Goal: Task Accomplishment & Management: Manage account settings

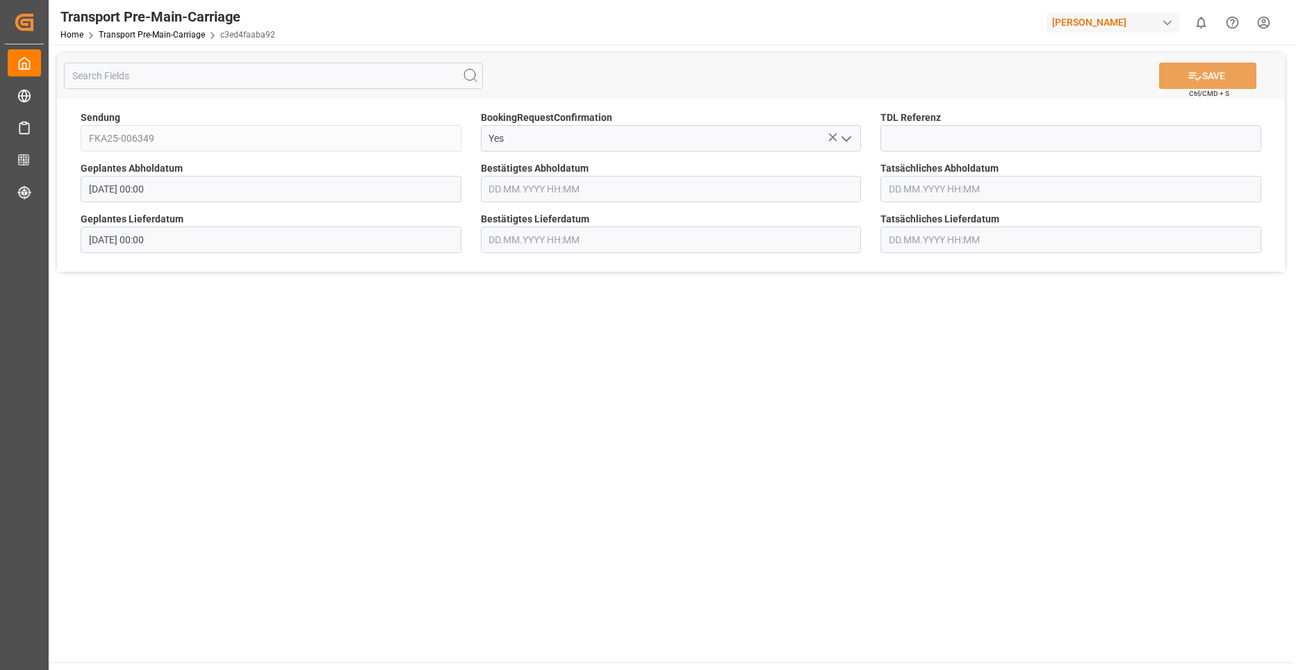
click at [939, 195] on input "text" at bounding box center [1071, 189] width 381 height 26
click at [948, 299] on div "8" at bounding box center [953, 301] width 17 height 17
type input "[DATE] 00:00"
click at [762, 289] on main "SAVE Ctrl/CMD + S Sendung FKA25-006349 BookingRequestConfirmation Yes TDL Refer…" at bounding box center [671, 353] width 1245 height 618
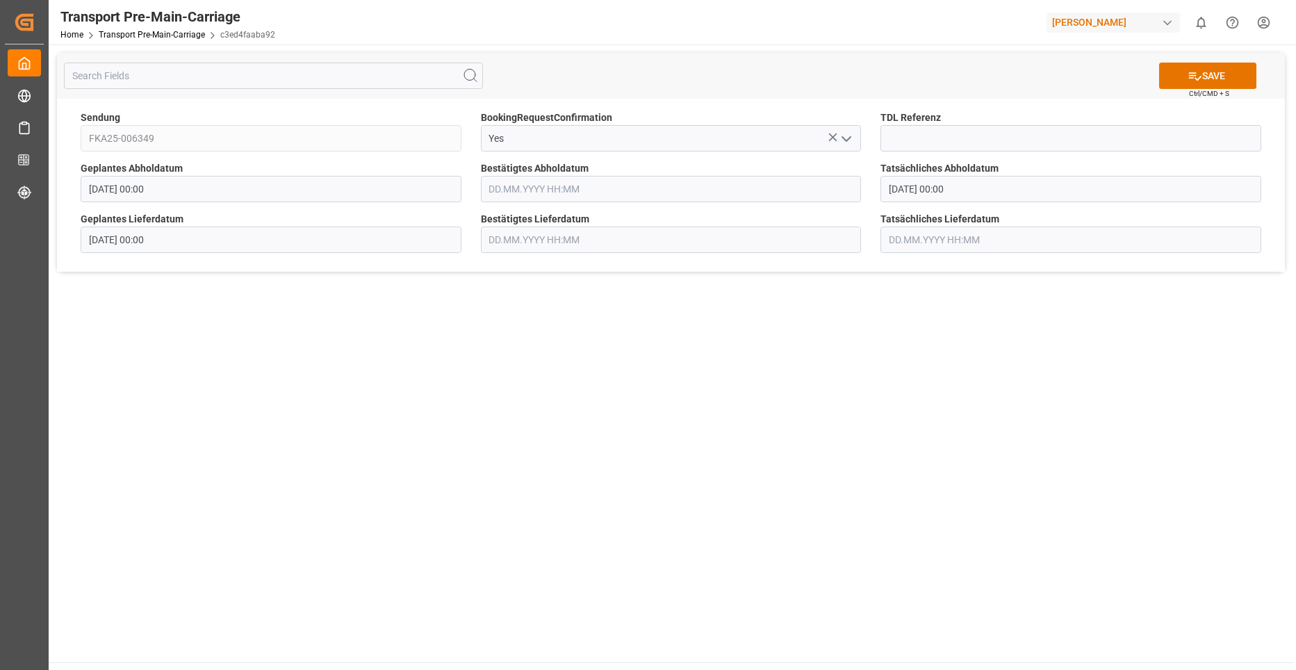
click at [895, 243] on input "text" at bounding box center [1071, 240] width 381 height 26
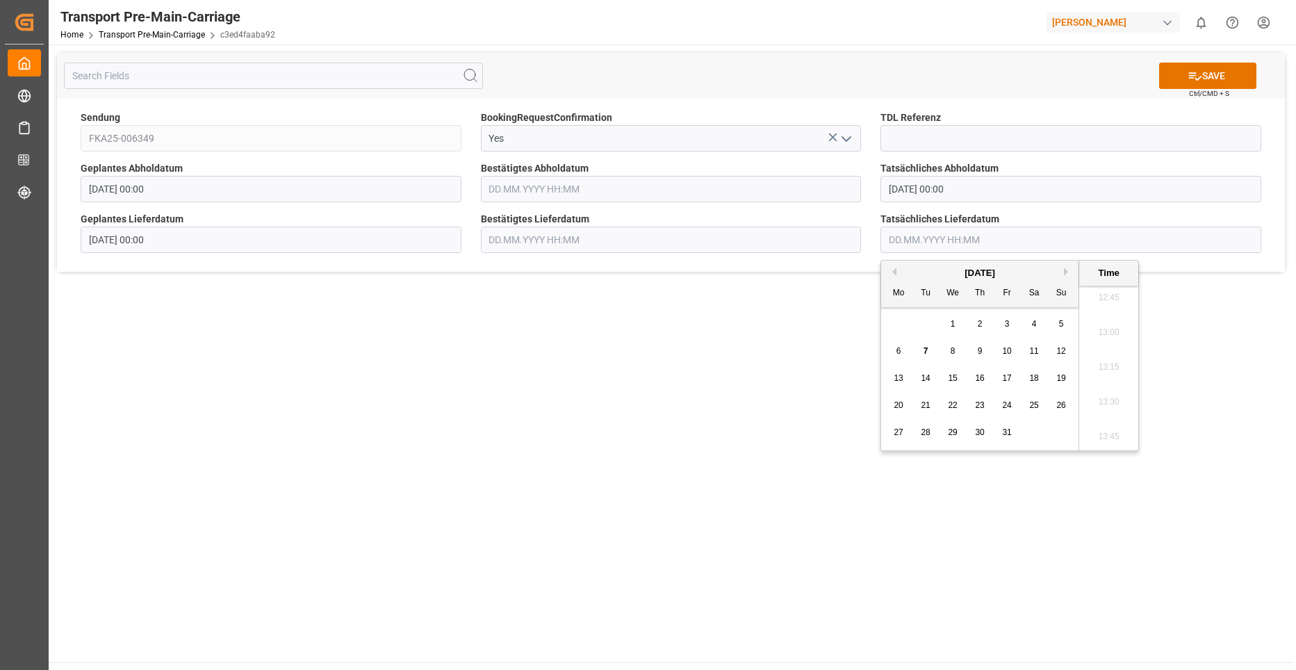
click at [898, 373] on div "13" at bounding box center [898, 378] width 17 height 17
type input "[DATE] 00:00"
click at [744, 360] on main "SAVE Ctrl/CMD + S Sendung FKA25-006349 BookingRequestConfirmation Yes TDL Refer…" at bounding box center [671, 353] width 1245 height 618
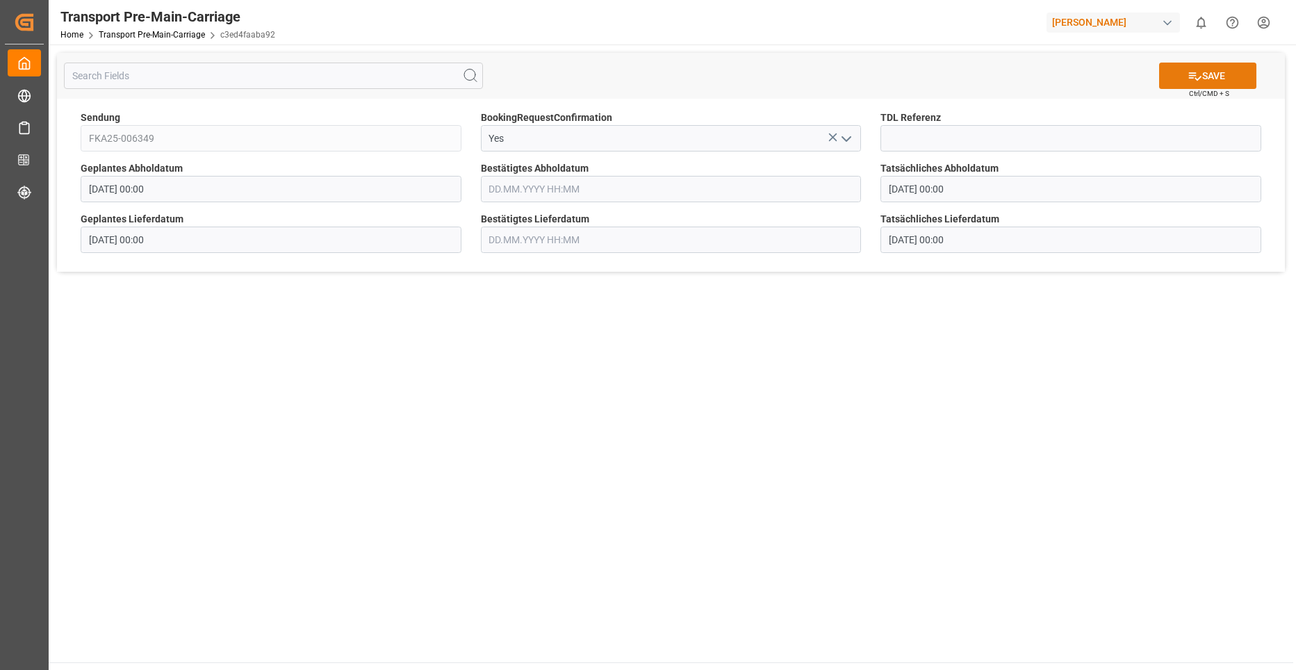
click at [1209, 69] on button "SAVE" at bounding box center [1207, 76] width 97 height 26
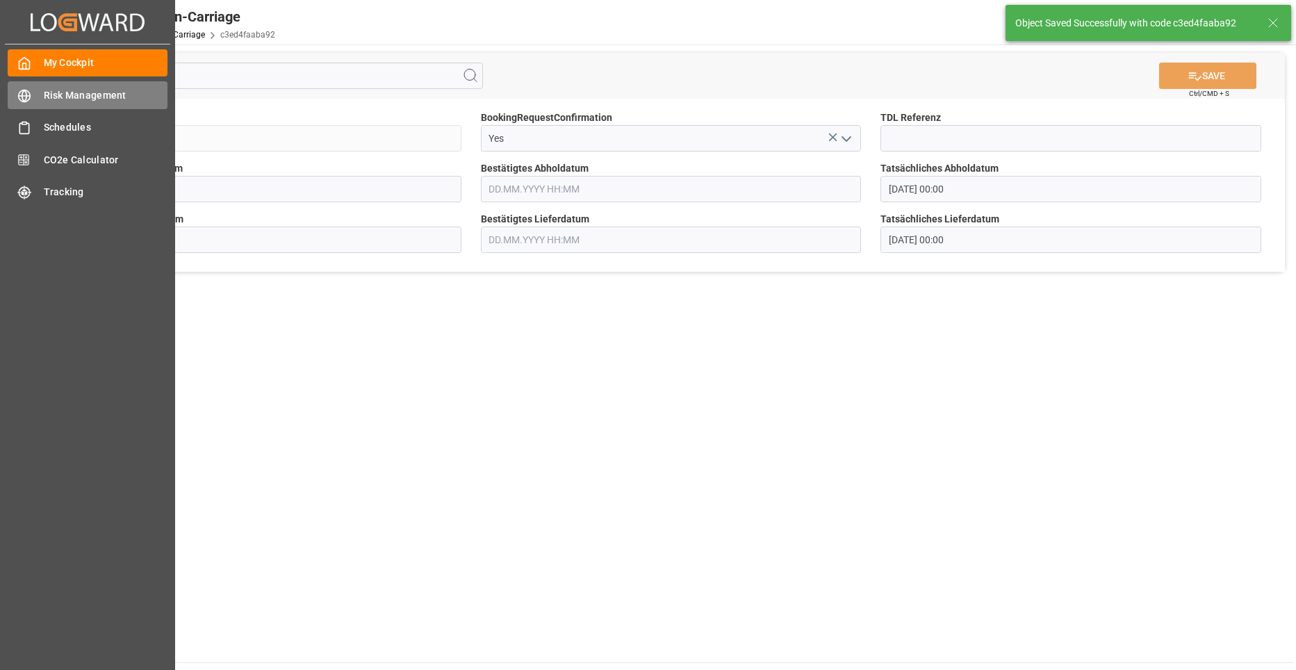
click at [33, 97] on div "Risk Management Risk Management" at bounding box center [88, 94] width 160 height 27
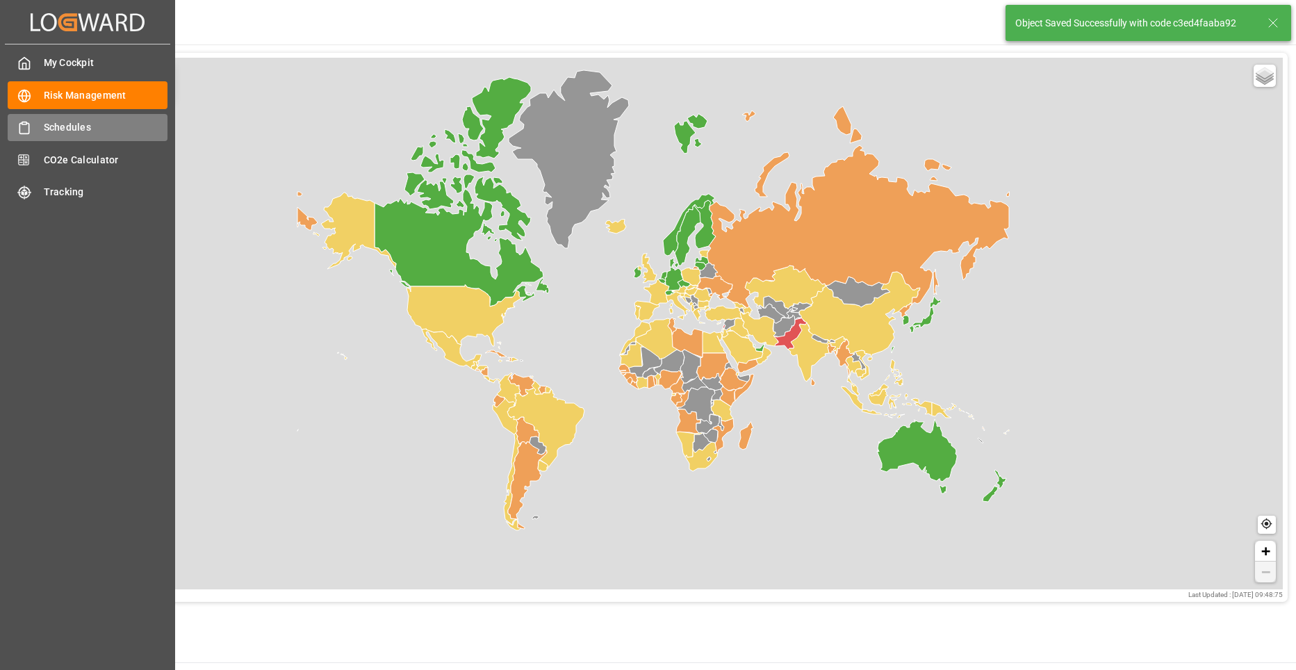
click at [40, 121] on div "Schedules Schedules" at bounding box center [88, 127] width 160 height 27
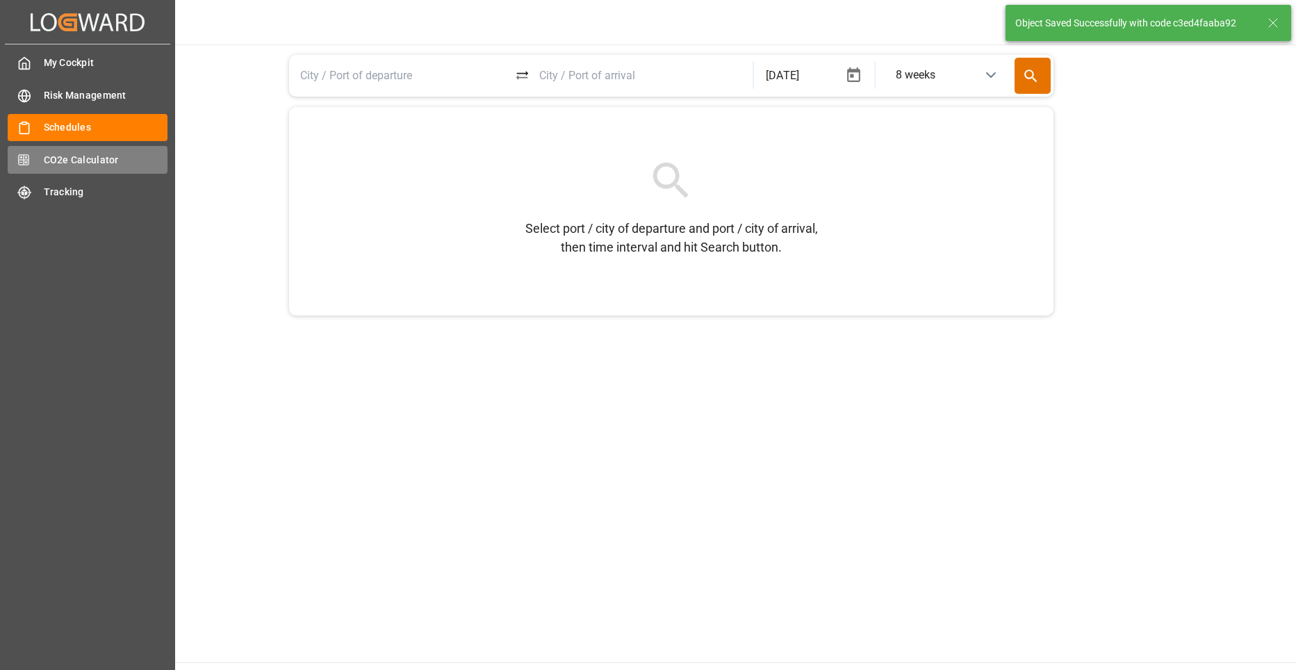
click at [44, 154] on span "CO2e Calculator" at bounding box center [106, 160] width 124 height 15
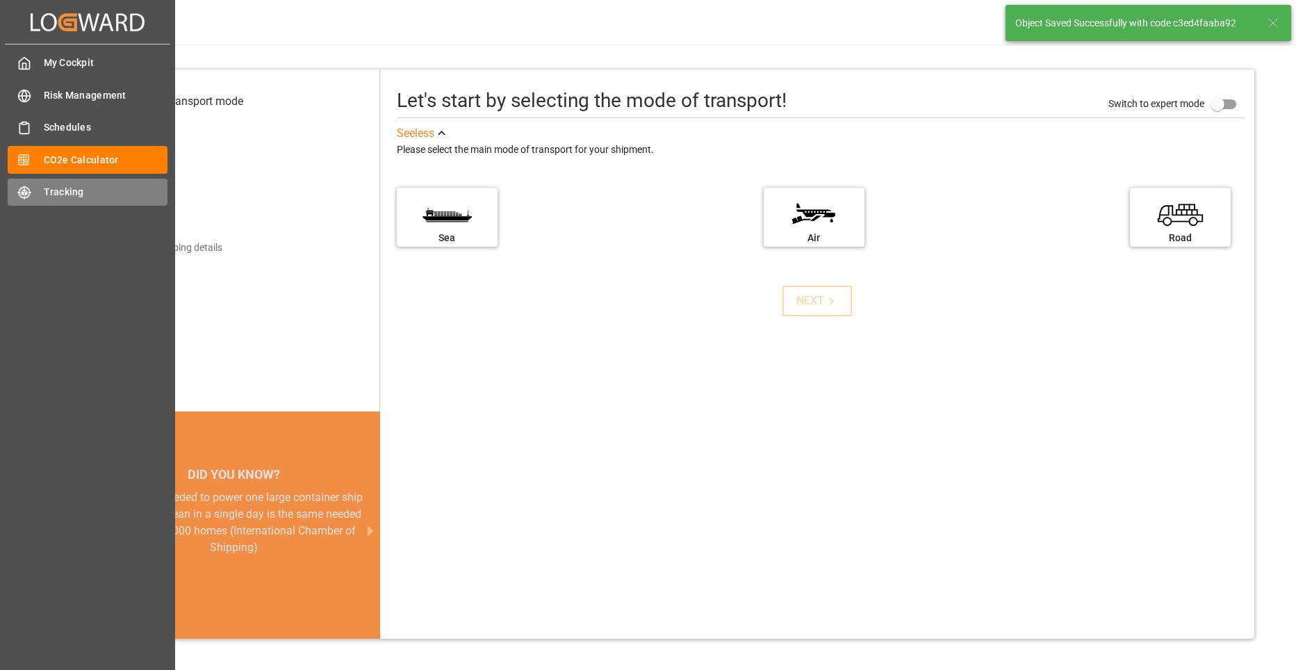
click at [56, 187] on span "Tracking" at bounding box center [106, 192] width 124 height 15
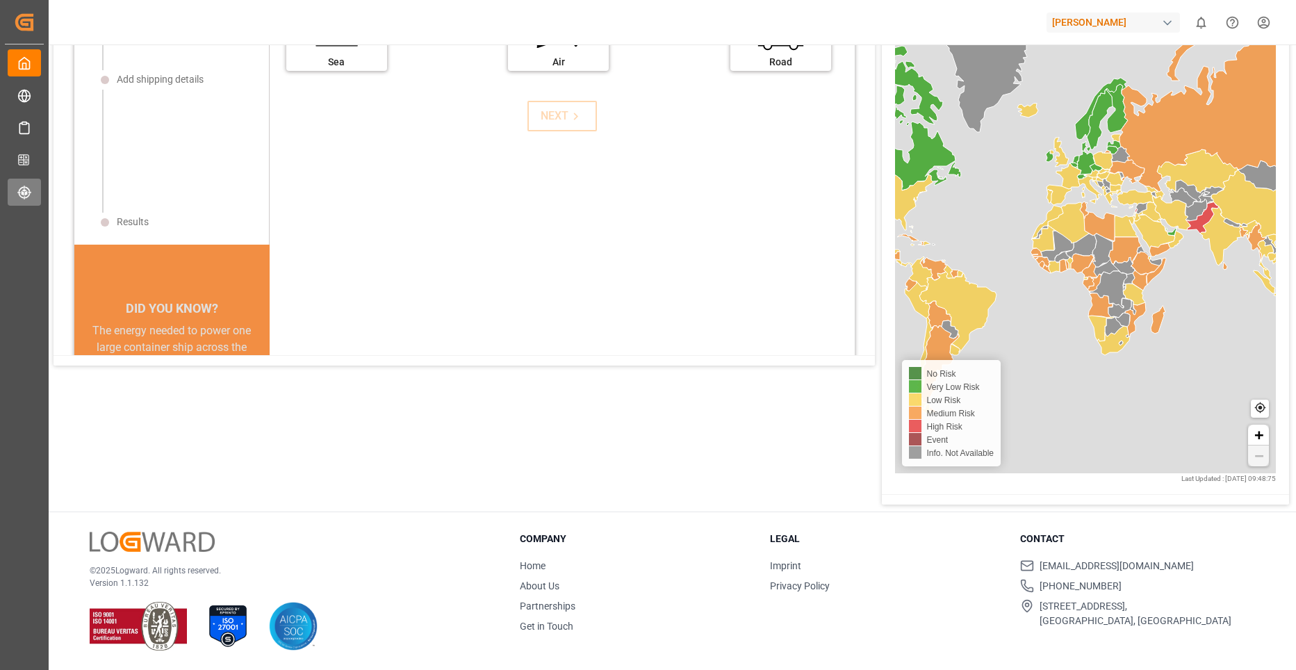
scroll to position [14, 0]
